Goal: Task Accomplishment & Management: Use online tool/utility

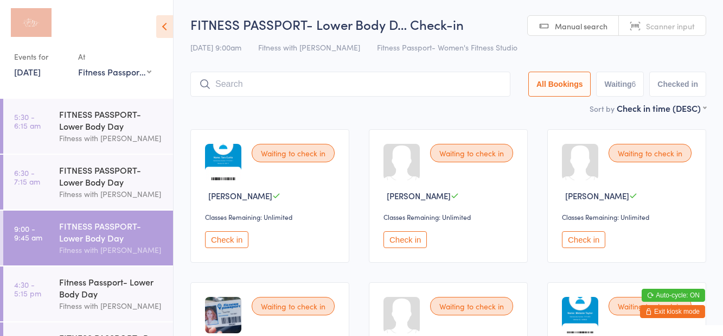
select select "1"
click at [115, 282] on div "Fitness Passport- Lower Body Day" at bounding box center [111, 288] width 105 height 24
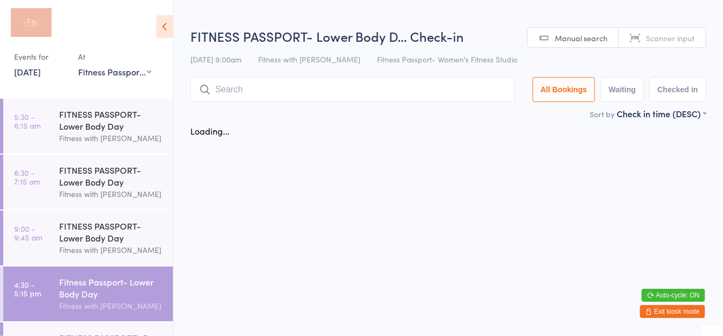
click at [427, 31] on h2 "FITNESS PASSPORT- Lower Body D… Check-in" at bounding box center [448, 36] width 516 height 18
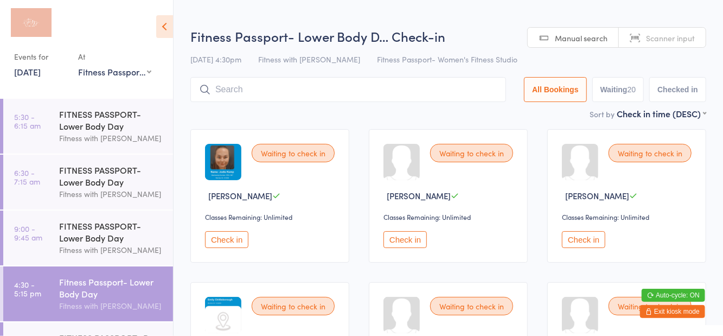
click at [621, 88] on button "Waiting 20" at bounding box center [618, 89] width 52 height 25
select select "0"
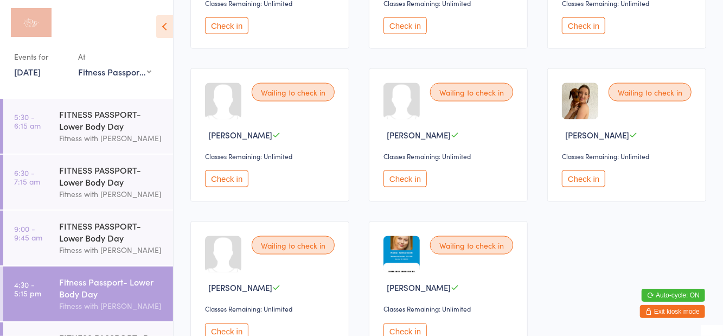
scroll to position [865, 0]
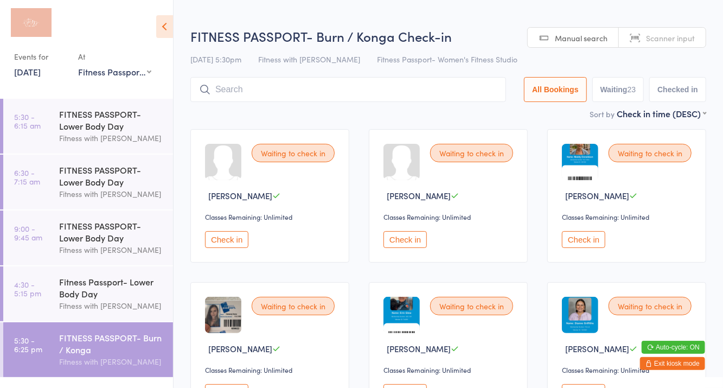
click at [451, 36] on h2 "FITNESS PASSPORT- Burn / Konga Check-in" at bounding box center [448, 36] width 516 height 18
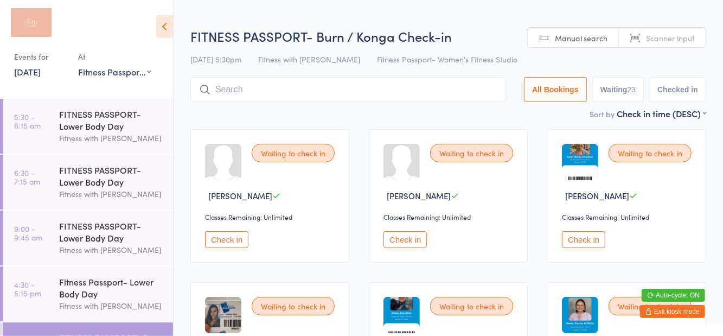
click at [617, 93] on button "Waiting 23" at bounding box center [618, 89] width 52 height 25
select select "0"
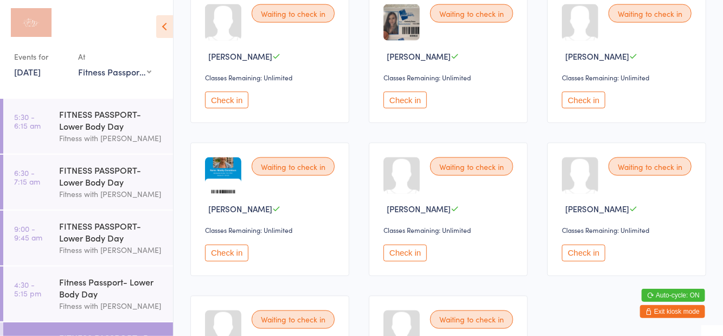
scroll to position [904, 0]
click at [123, 298] on div "Fitness Passport- Lower Body Day" at bounding box center [111, 288] width 105 height 24
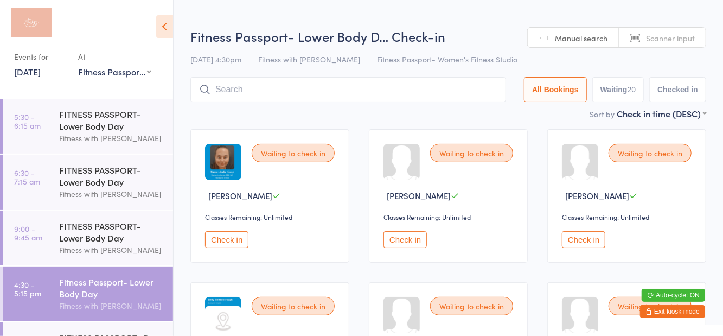
click at [89, 31] on div at bounding box center [81, 25] width 135 height 27
click at [95, 241] on div "FITNESS PASSPORT- Lower Body Day" at bounding box center [111, 232] width 105 height 24
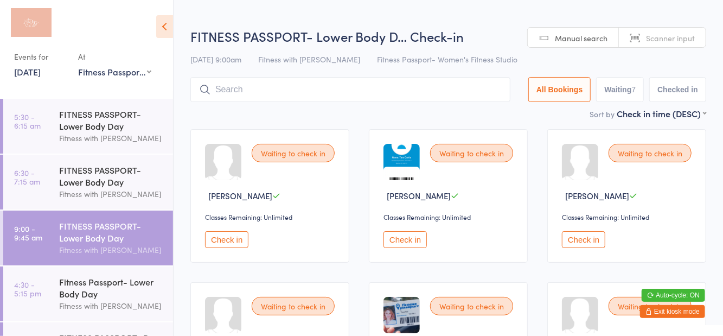
click at [165, 34] on icon at bounding box center [164, 26] width 17 height 23
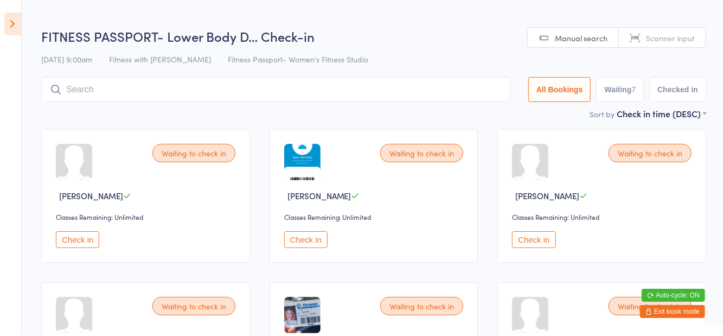
click at [620, 100] on button "Waiting 7" at bounding box center [620, 89] width 48 height 25
select select "0"
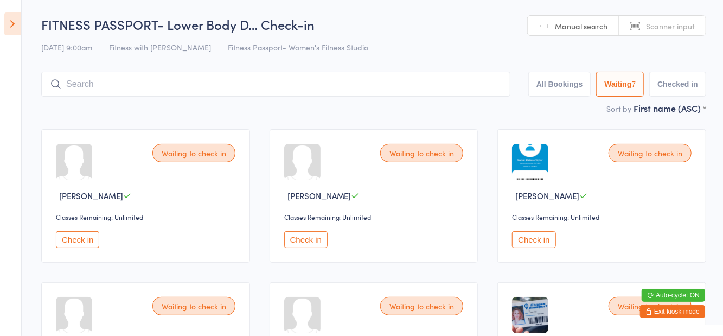
click at [78, 247] on button "Check in" at bounding box center [77, 239] width 43 height 17
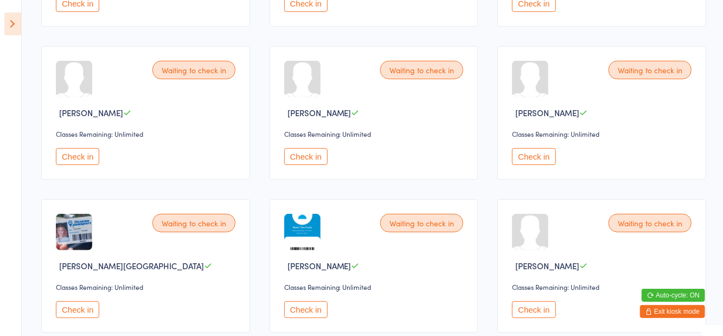
scroll to position [255, 0]
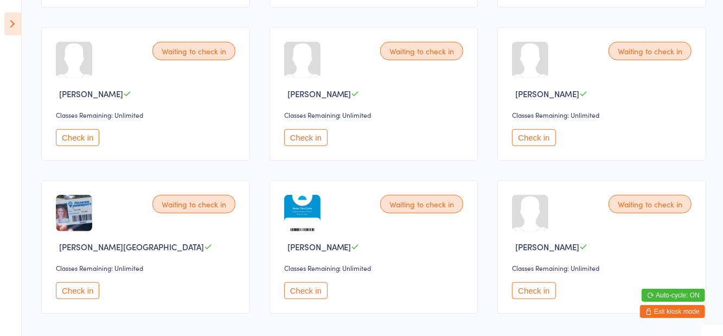
click at [312, 296] on button "Check in" at bounding box center [305, 290] width 43 height 17
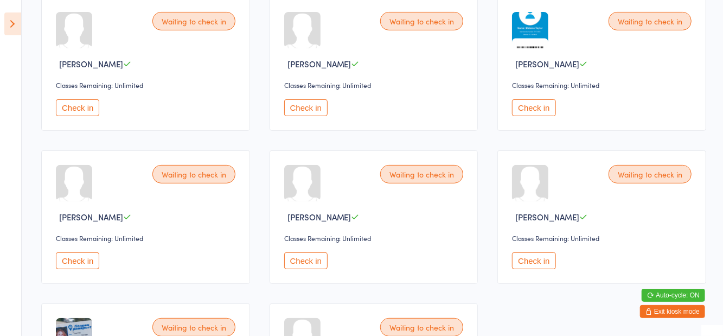
scroll to position [131, 0]
click at [531, 106] on button "Check in" at bounding box center [533, 108] width 43 height 17
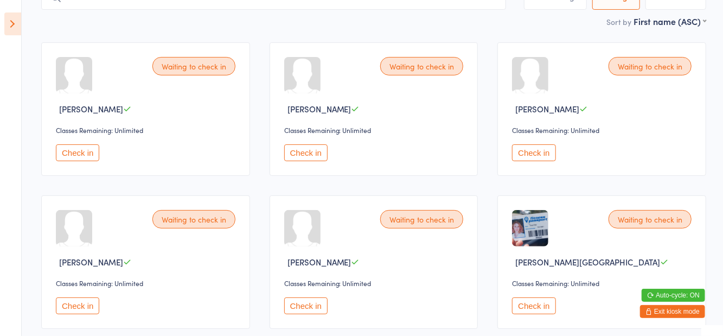
scroll to position [83, 0]
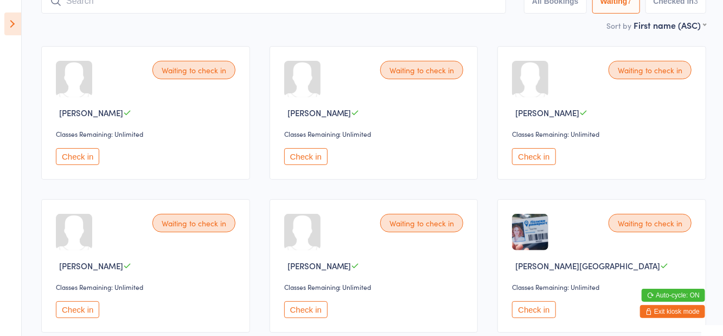
click at [82, 159] on button "Check in" at bounding box center [77, 156] width 43 height 17
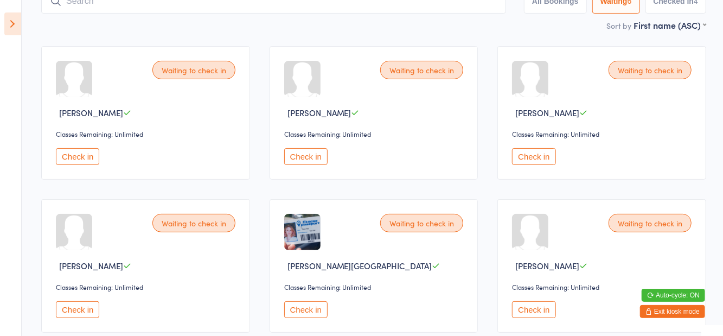
scroll to position [103, 0]
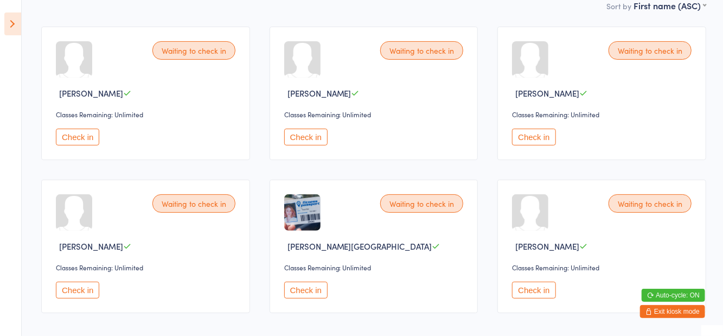
click at [80, 296] on button "Check in" at bounding box center [77, 290] width 43 height 17
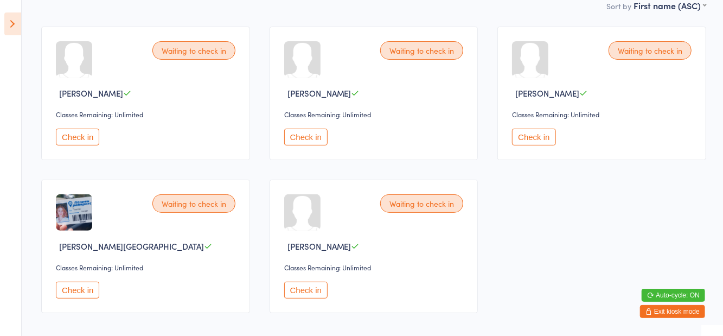
click at [548, 131] on button "Check in" at bounding box center [533, 137] width 43 height 17
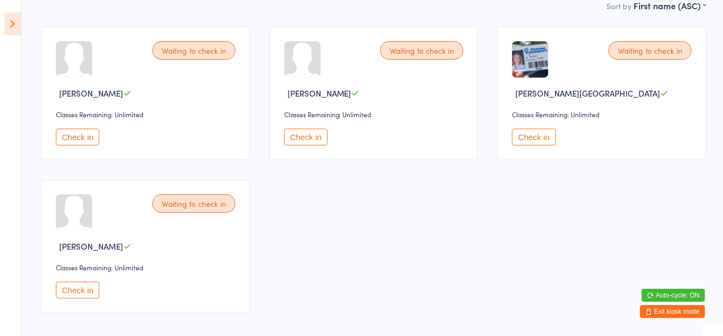
scroll to position [0, 0]
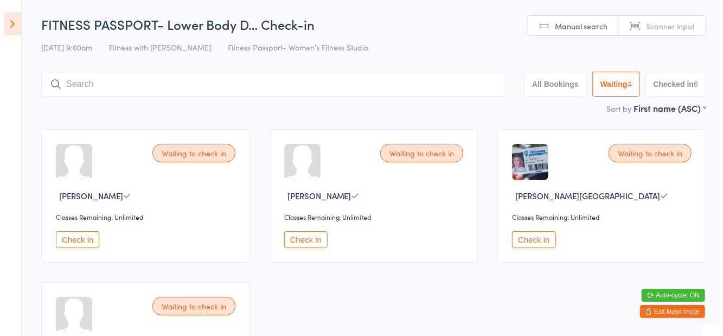
click at [192, 87] on input "search" at bounding box center [273, 84] width 465 height 25
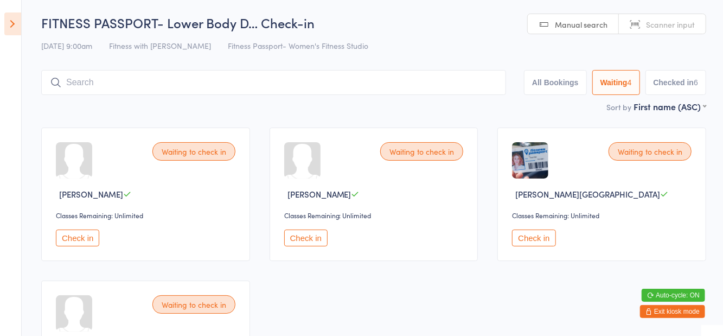
scroll to position [72, 0]
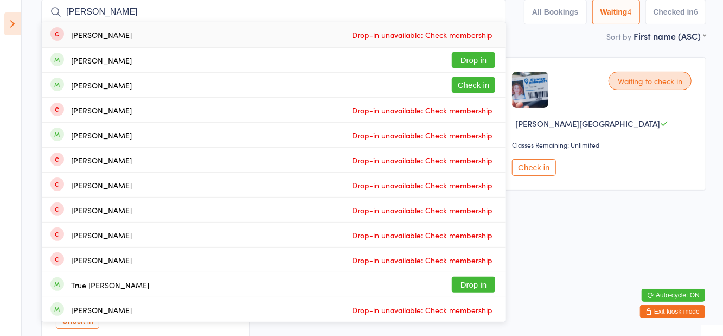
type input "[PERSON_NAME]"
click at [481, 90] on button "Check in" at bounding box center [473, 85] width 43 height 16
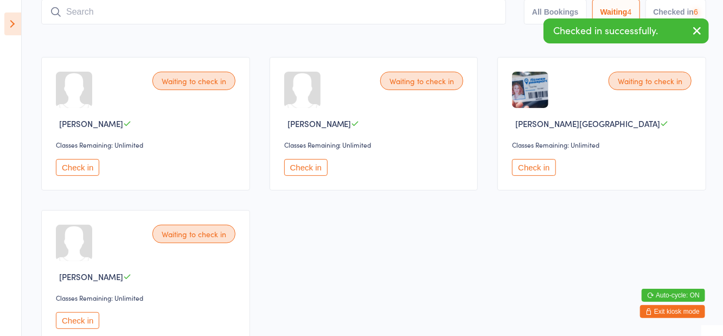
scroll to position [0, 0]
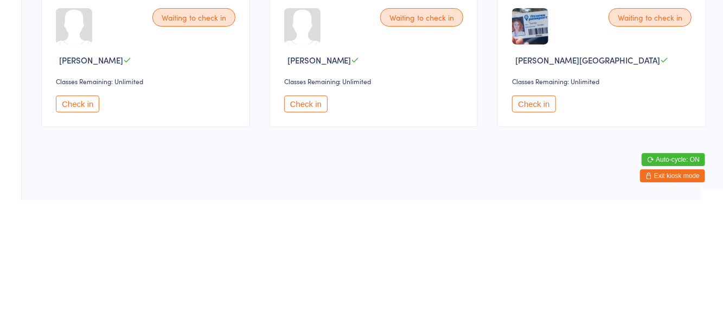
click at [308, 234] on button "Check in" at bounding box center [305, 239] width 43 height 17
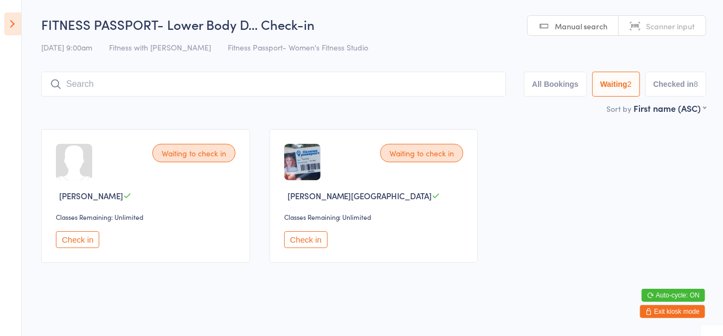
click at [548, 88] on button "All Bookings" at bounding box center [555, 84] width 63 height 25
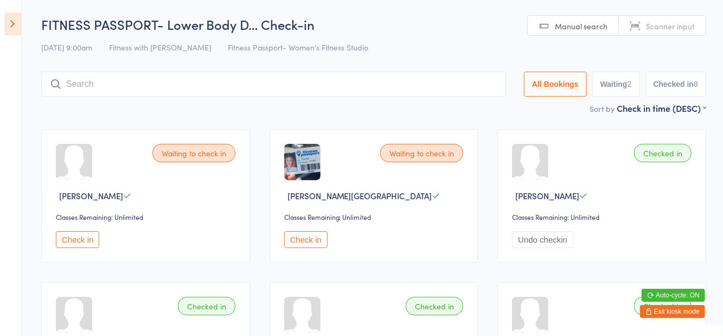
click at [685, 84] on button "Checked in 8" at bounding box center [676, 84] width 61 height 25
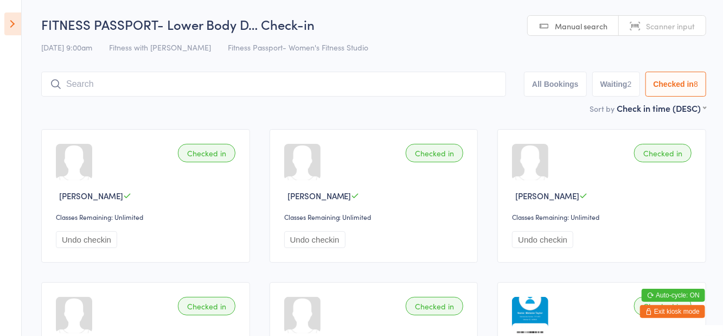
click at [624, 88] on button "Waiting 2" at bounding box center [616, 84] width 48 height 25
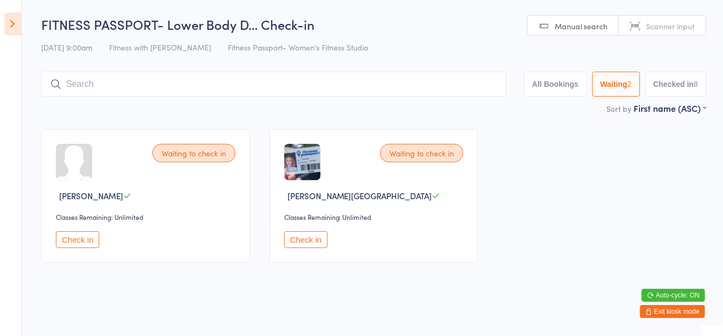
click at [340, 84] on input "search" at bounding box center [273, 84] width 465 height 25
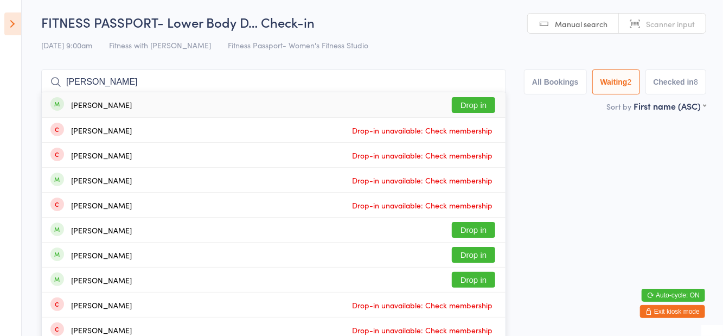
type input "[PERSON_NAME]"
click at [476, 103] on button "Drop in" at bounding box center [473, 105] width 43 height 16
